Goal: Information Seeking & Learning: Learn about a topic

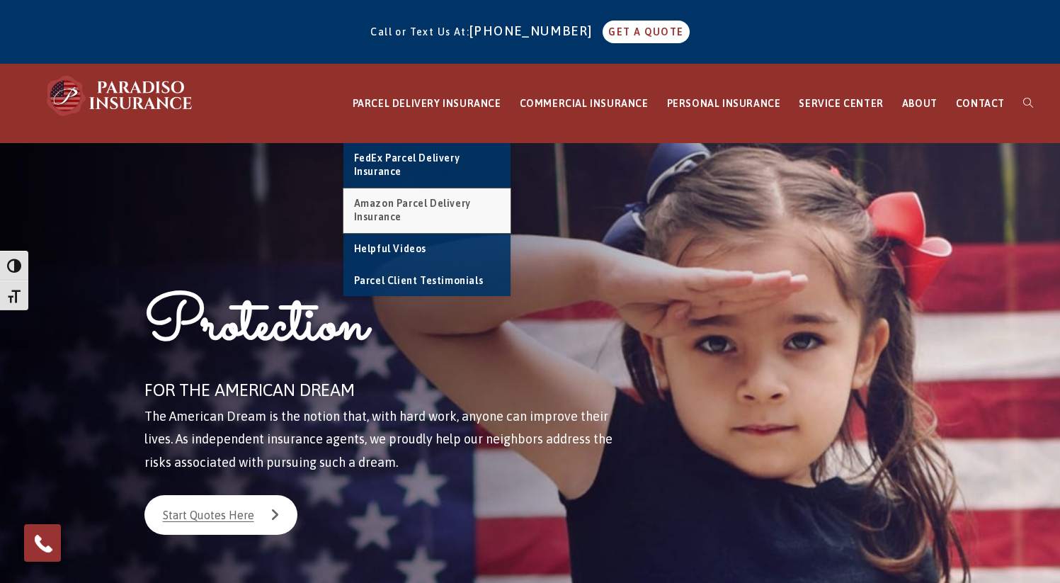
click at [440, 207] on span "Amazon Parcel Delivery Insurance" at bounding box center [412, 209] width 117 height 25
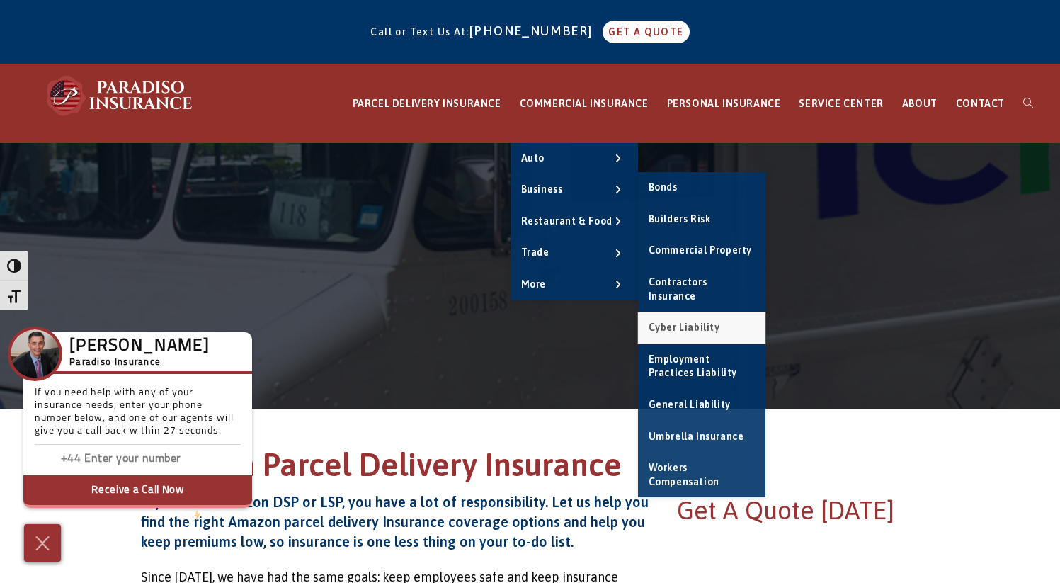
click at [708, 321] on span "Cyber Liability" at bounding box center [683, 326] width 71 height 11
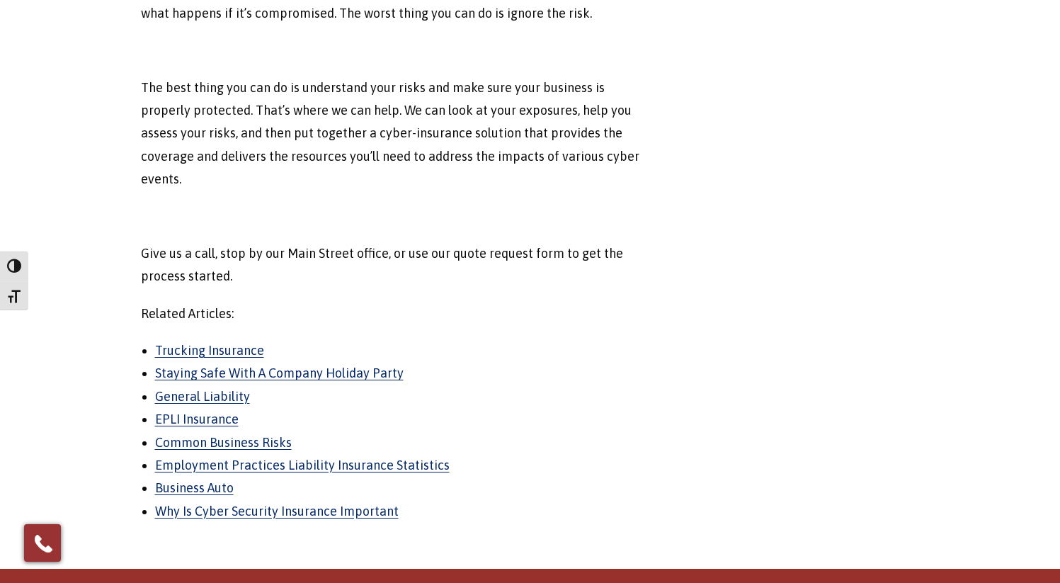
scroll to position [1670, 0]
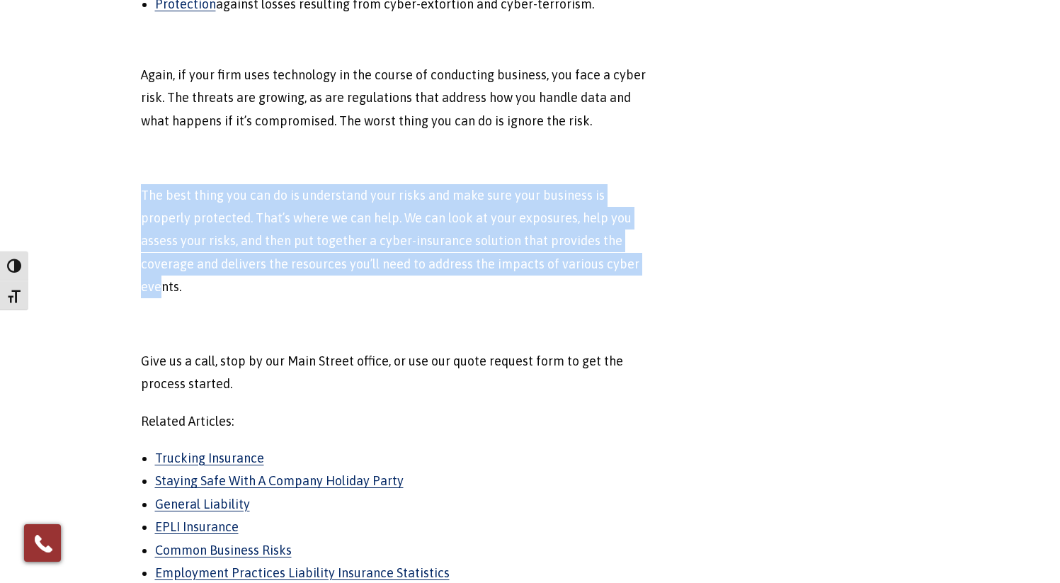
drag, startPoint x: 342, startPoint y: 209, endPoint x: 573, endPoint y: 298, distance: 248.1
click at [573, 298] on p "The best thing you can do is understand your risks and make sure your business …" at bounding box center [397, 241] width 512 height 115
drag, startPoint x: 434, startPoint y: 213, endPoint x: 613, endPoint y: 303, distance: 200.4
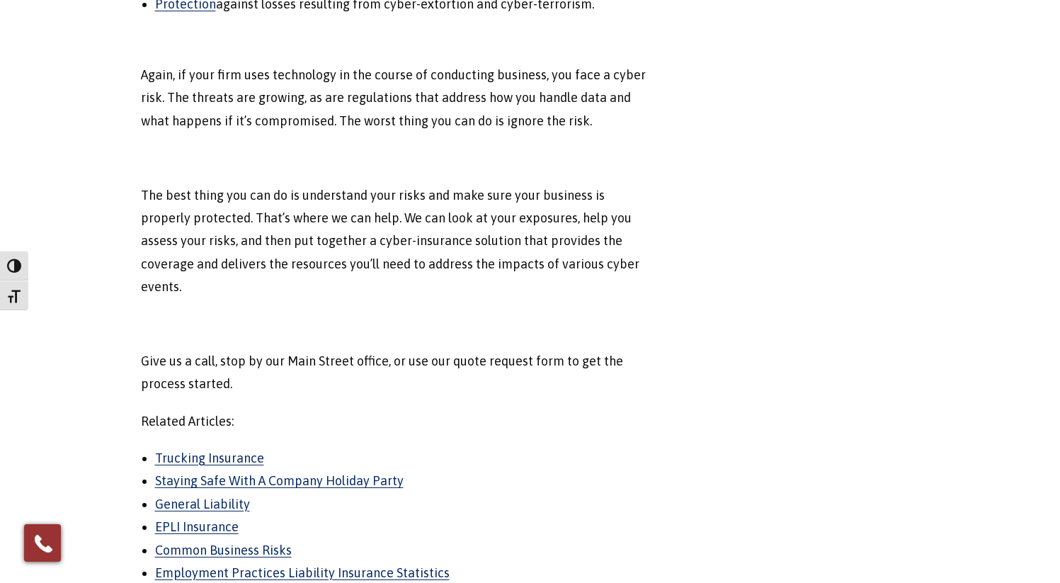
drag, startPoint x: 613, startPoint y: 303, endPoint x: 639, endPoint y: 309, distance: 27.0
click at [613, 299] on p "The best thing you can do is understand your risks and make sure your business …" at bounding box center [397, 241] width 512 height 115
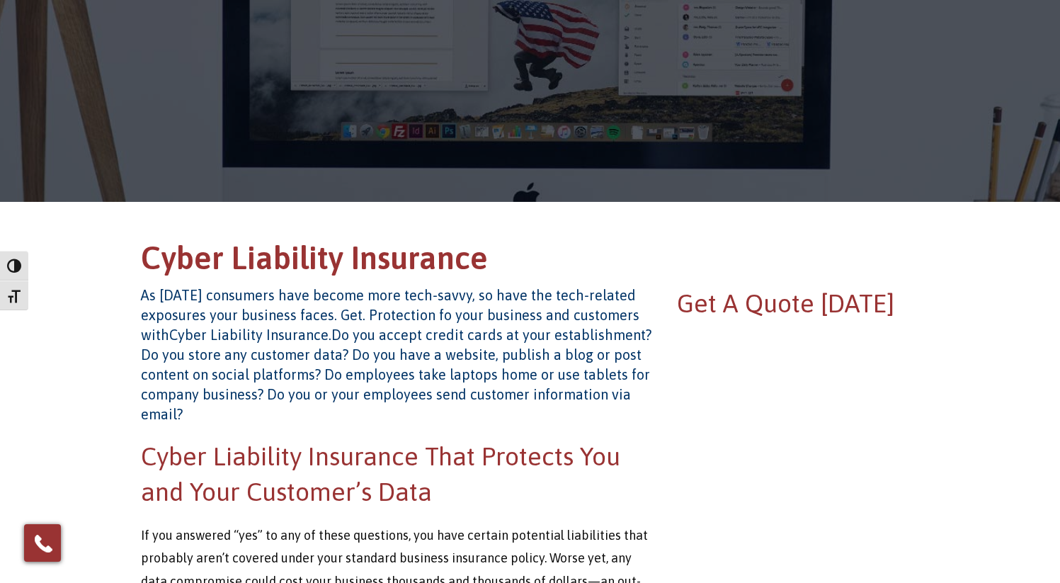
scroll to position [0, 0]
